Goal: Task Accomplishment & Management: Manage account settings

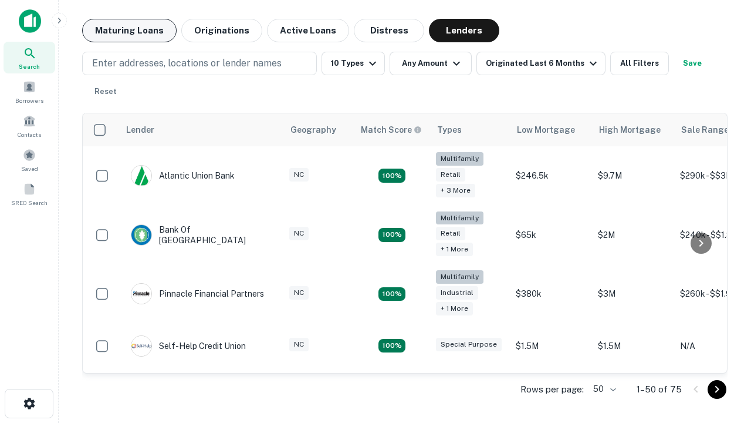
click at [129, 31] on button "Maturing Loans" at bounding box center [129, 30] width 95 height 23
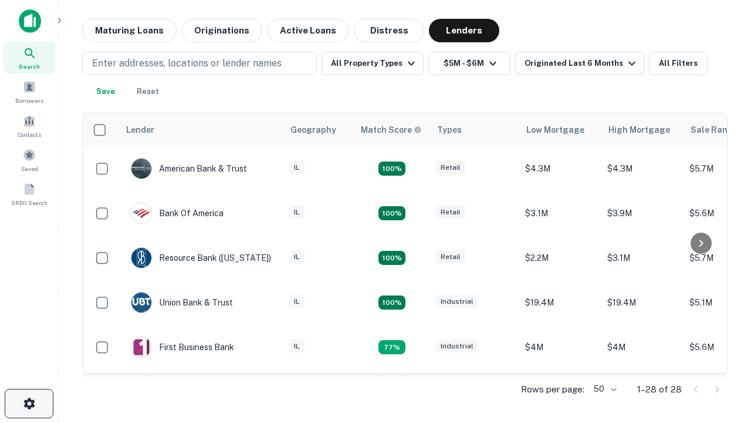
click at [29, 403] on icon "button" at bounding box center [29, 403] width 14 height 14
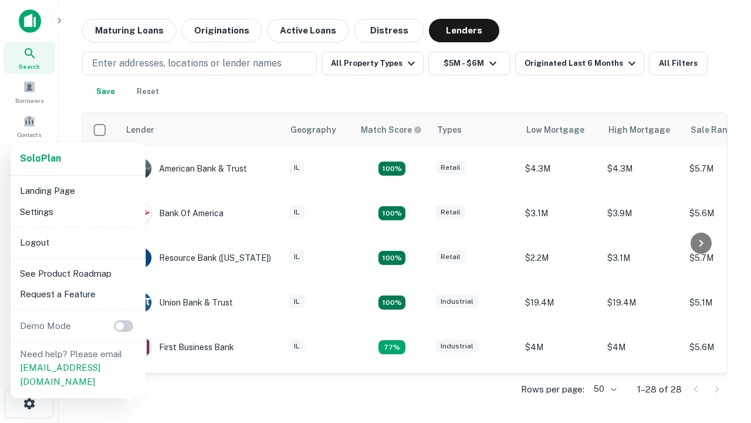
click at [77, 242] on li "Logout" at bounding box center [78, 242] width 126 height 21
